Goal: Navigation & Orientation: Find specific page/section

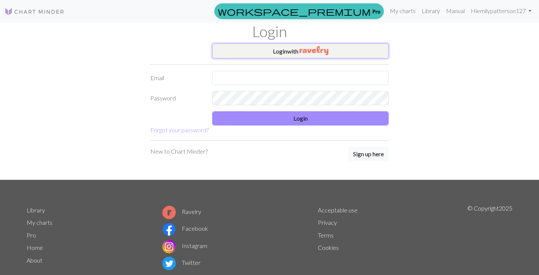
click at [356, 51] on button "Login with" at bounding box center [300, 50] width 176 height 15
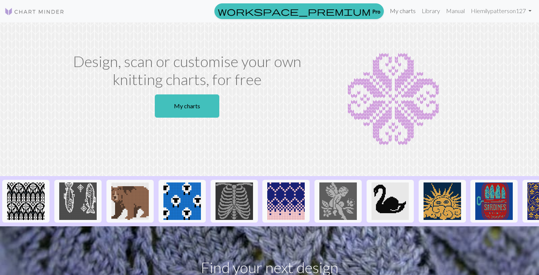
click at [395, 8] on link "My charts" at bounding box center [403, 10] width 32 height 15
